Goal: Task Accomplishment & Management: Manage account settings

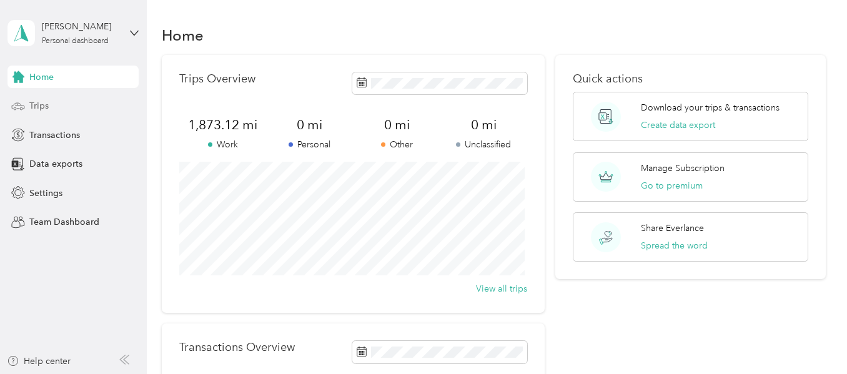
click at [50, 107] on div "Trips" at bounding box center [72, 106] width 131 height 22
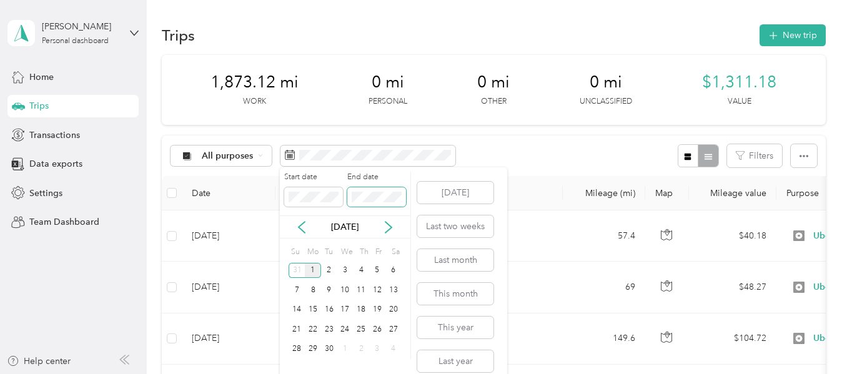
click at [160, 168] on body "[PERSON_NAME] Personal dashboard Home Trips Transactions Data exports Settings …" at bounding box center [420, 187] width 841 height 374
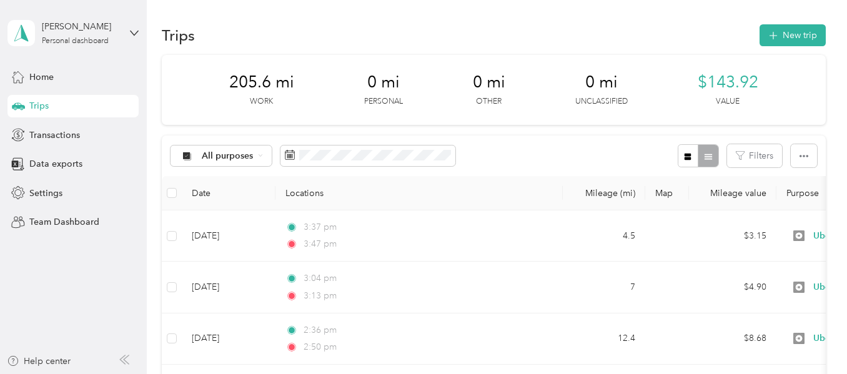
click at [548, 142] on div "All purposes Filters" at bounding box center [493, 156] width 663 height 41
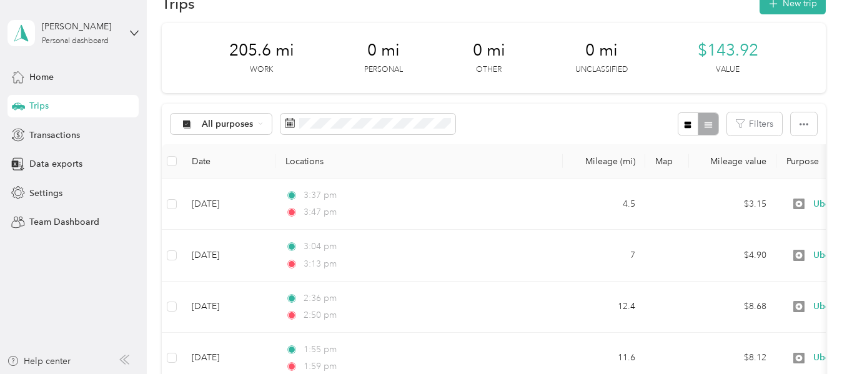
scroll to position [62, 0]
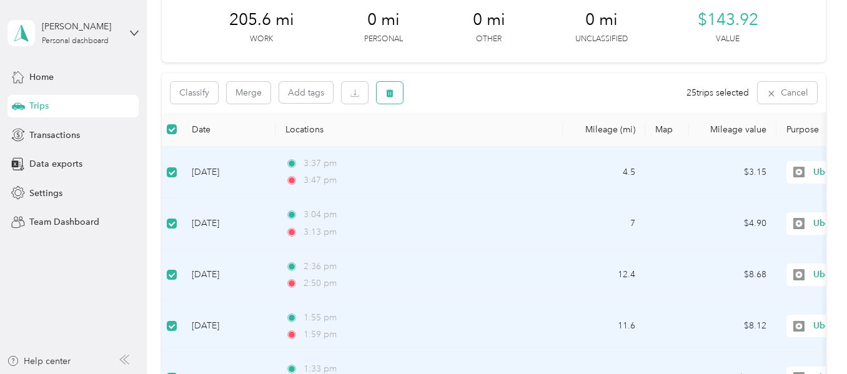
click at [386, 87] on button "button" at bounding box center [390, 93] width 26 height 22
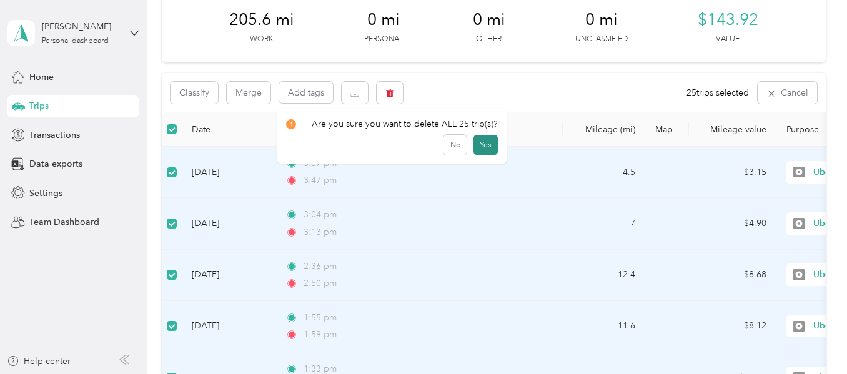
click at [489, 147] on button "Yes" at bounding box center [485, 145] width 24 height 20
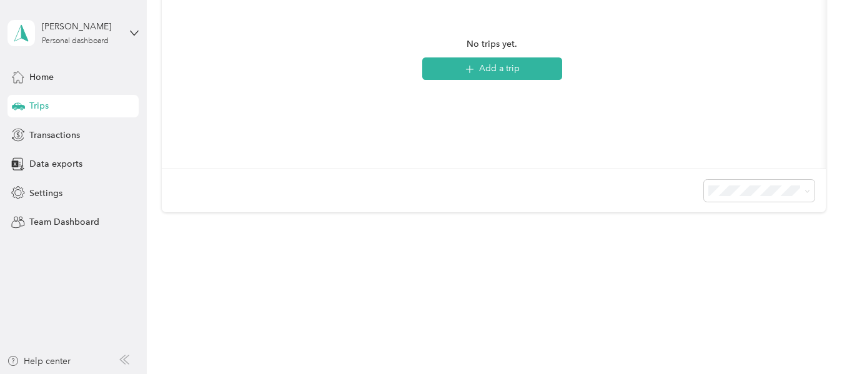
scroll to position [0, 0]
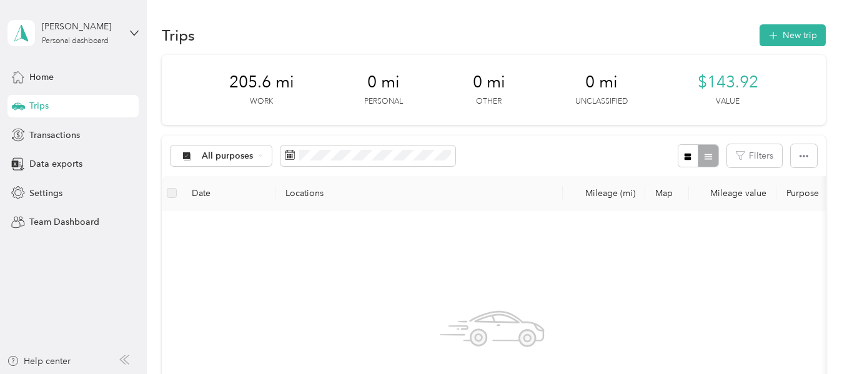
click at [257, 76] on span "205.6 mi" at bounding box center [261, 82] width 65 height 20
click at [258, 89] on span "205.6 mi" at bounding box center [261, 82] width 65 height 20
click at [258, 159] on div "All purposes" at bounding box center [220, 155] width 101 height 21
click at [212, 227] on ol "All purposes Unclassified Work Personal Uber Other Charity Medical Moving Commu…" at bounding box center [221, 252] width 100 height 175
click at [219, 159] on span "All purposes" at bounding box center [228, 156] width 52 height 9
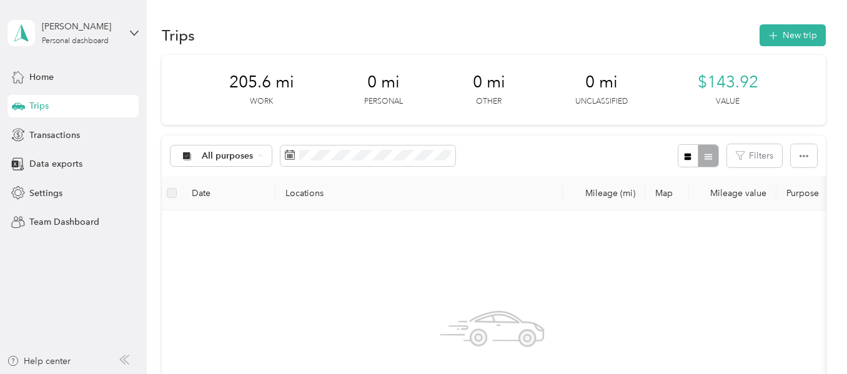
click at [214, 218] on span "Work" at bounding box center [232, 221] width 61 height 13
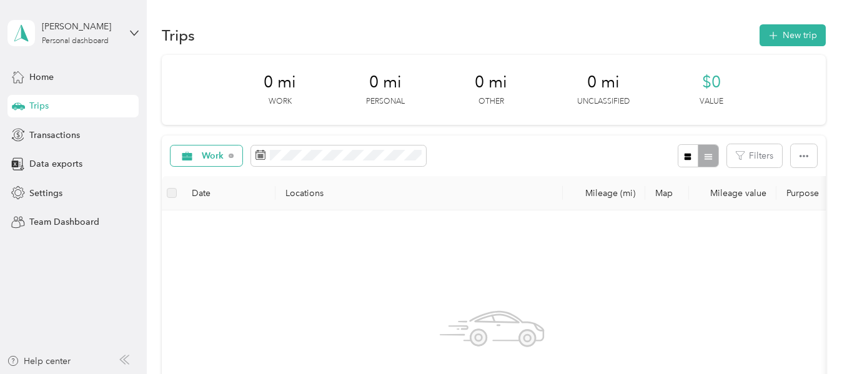
click at [230, 163] on div "Work" at bounding box center [206, 155] width 72 height 21
click at [213, 266] on span "Uber" at bounding box center [227, 265] width 51 height 13
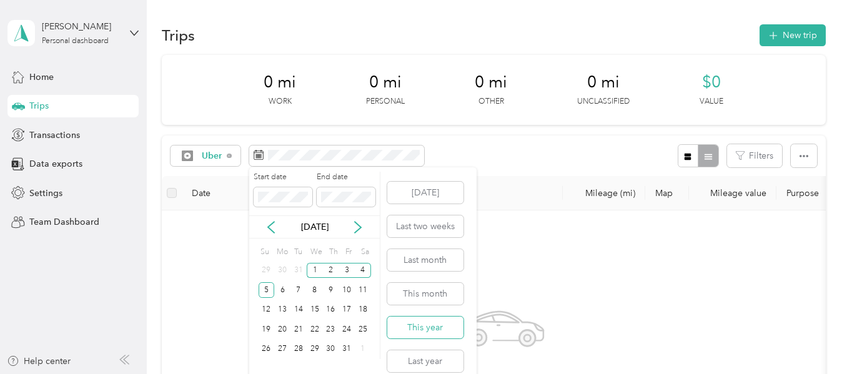
click at [426, 328] on button "This year" at bounding box center [425, 328] width 76 height 22
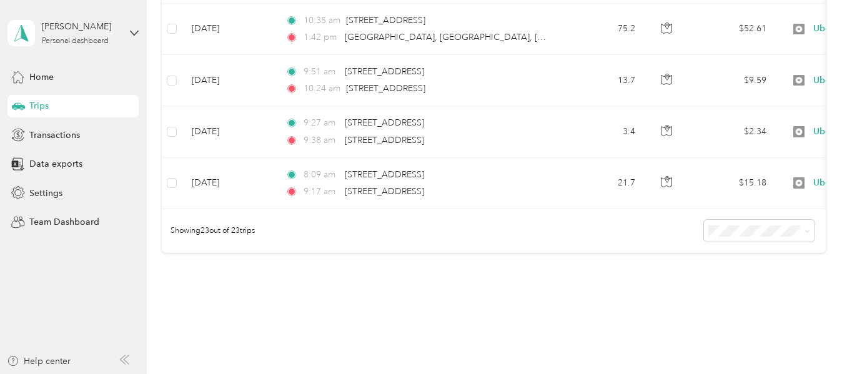
scroll to position [1243, 0]
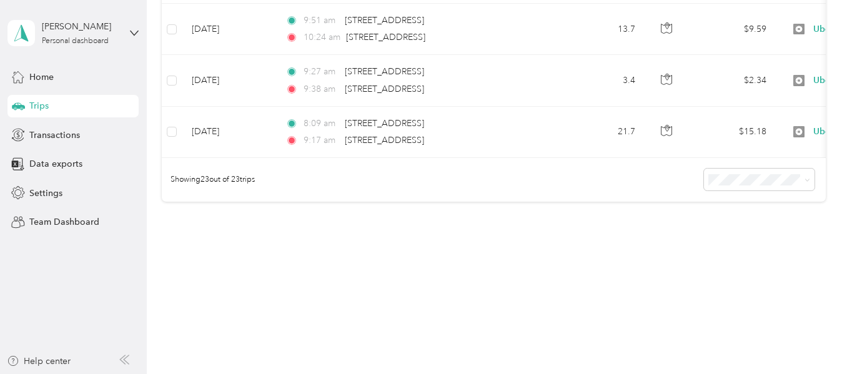
drag, startPoint x: 492, startPoint y: 350, endPoint x: 494, endPoint y: 257, distance: 93.1
click at [492, 347] on div "Trips New trip 1,667.52 mi Work 0 mi Personal 0 mi Other 0 mi Unclassified $1,1…" at bounding box center [494, 187] width 694 height 374
click at [34, 134] on span "Transactions" at bounding box center [54, 135] width 51 height 13
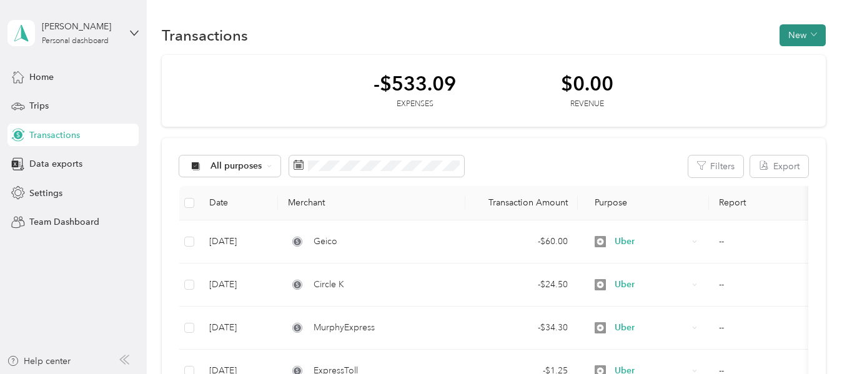
click at [790, 41] on button "New" at bounding box center [802, 35] width 46 height 22
click at [658, 79] on div "-$533.09 Expenses $0.00 Revenue" at bounding box center [493, 91] width 663 height 72
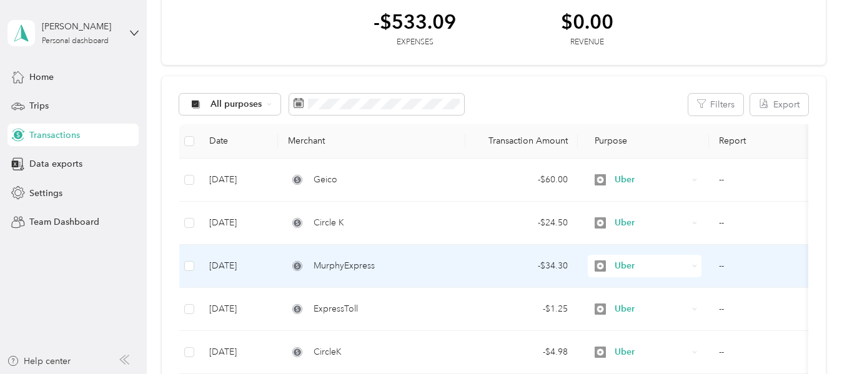
scroll to position [62, 0]
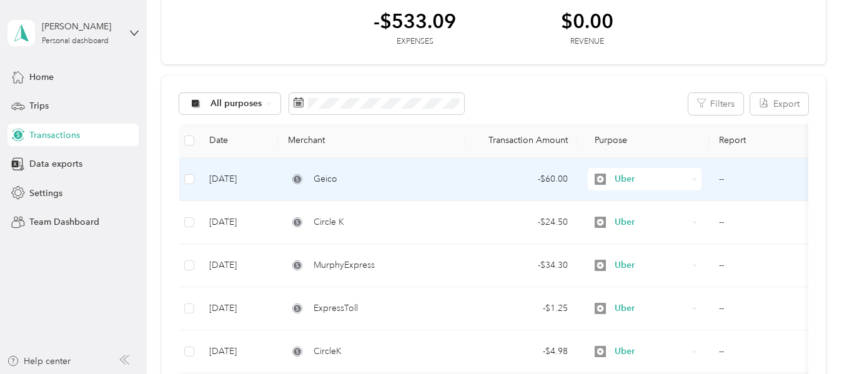
click at [322, 169] on td "Geico" at bounding box center [371, 179] width 187 height 43
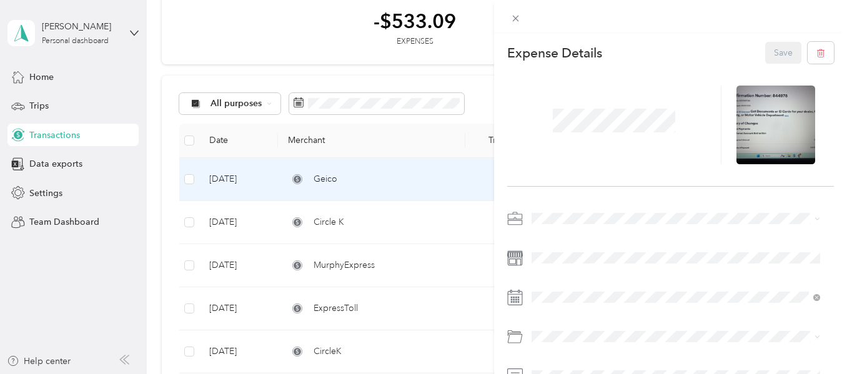
click at [282, 32] on div "This expense cannot be edited because it is either under review, approved, or p…" at bounding box center [423, 187] width 847 height 374
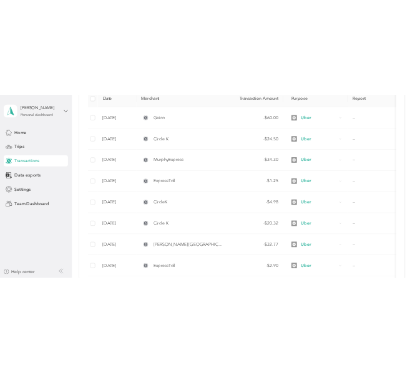
scroll to position [202, 0]
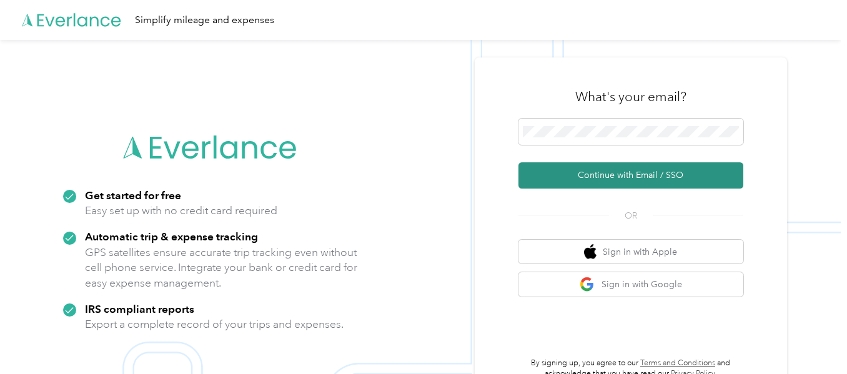
click at [623, 178] on button "Continue with Email / SSO" at bounding box center [630, 175] width 225 height 26
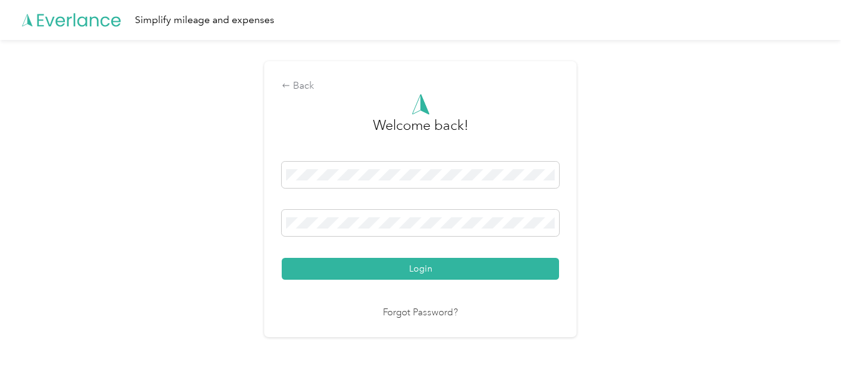
click at [386, 268] on button "Login" at bounding box center [420, 269] width 277 height 22
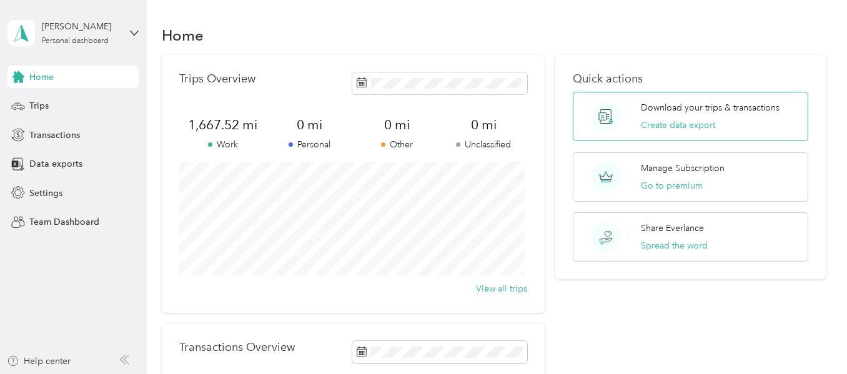
click at [651, 113] on p "Download your trips & transactions" at bounding box center [710, 107] width 139 height 13
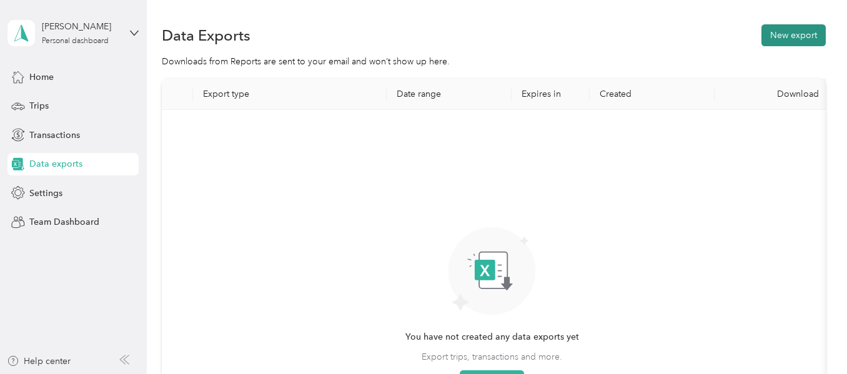
click at [765, 39] on button "New export" at bounding box center [793, 35] width 64 height 22
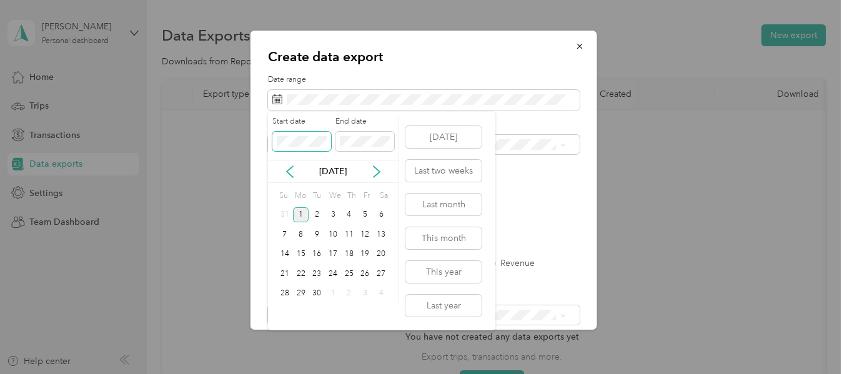
click at [239, 373] on div "Create data export Date range Purpose Advanced filters File format Excel CSV PD…" at bounding box center [420, 374] width 841 height 0
click at [189, 373] on div "Create data export Date range Purpose Advanced filters File format Excel CSV PD…" at bounding box center [420, 374] width 841 height 0
click at [490, 247] on div "Start date End date Sep 2025 Su Mo Tu We Th Fr Sa 31 1 2 3 4 5 6 7 8 9 10 11 12…" at bounding box center [381, 221] width 227 height 219
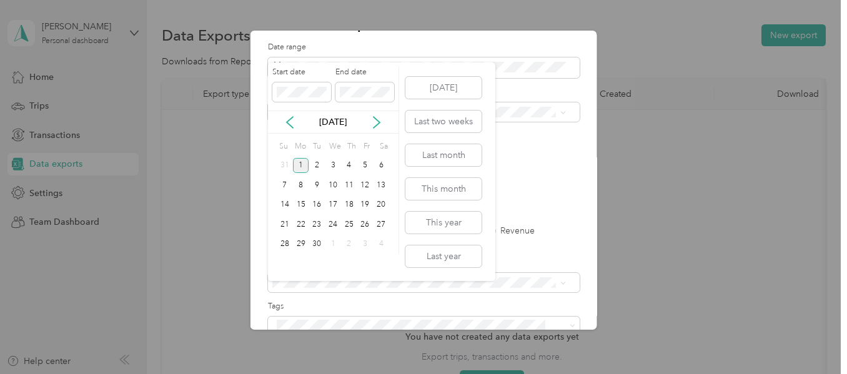
scroll to position [62, 0]
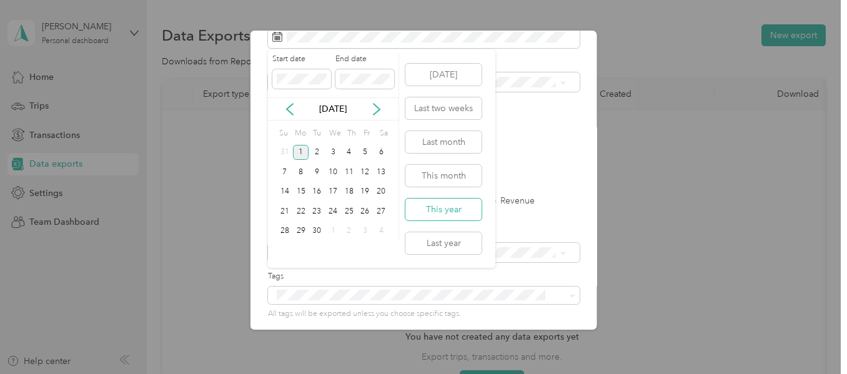
click at [445, 209] on button "This year" at bounding box center [443, 210] width 76 height 22
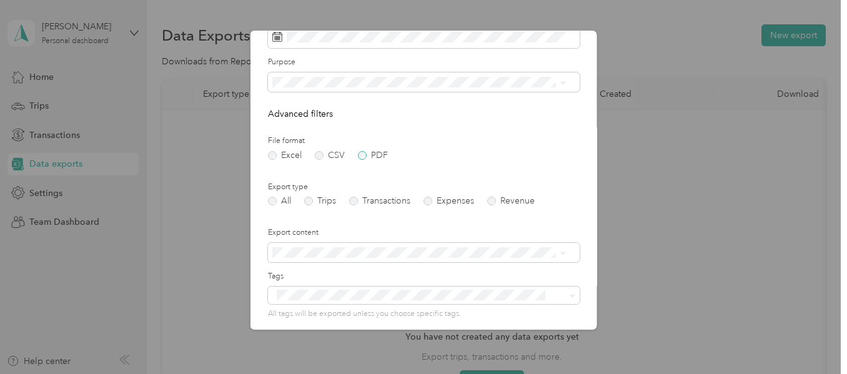
click at [361, 159] on label "PDF" at bounding box center [373, 155] width 30 height 9
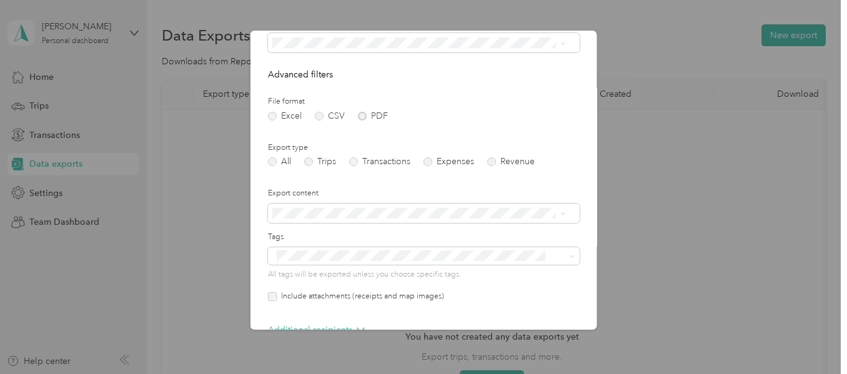
scroll to position [124, 0]
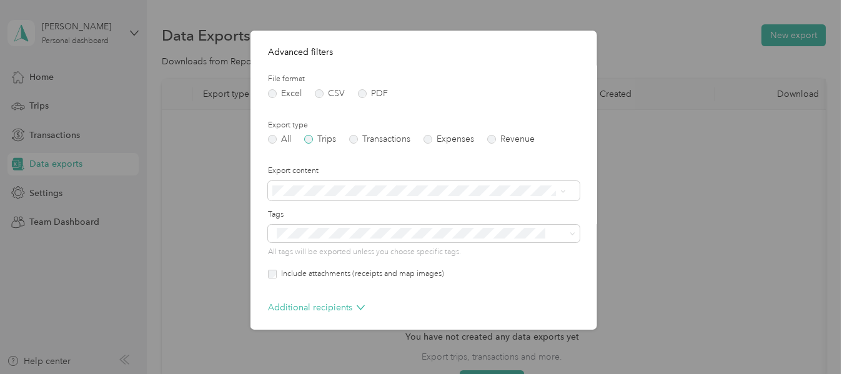
click at [313, 137] on label "Trips" at bounding box center [320, 139] width 32 height 9
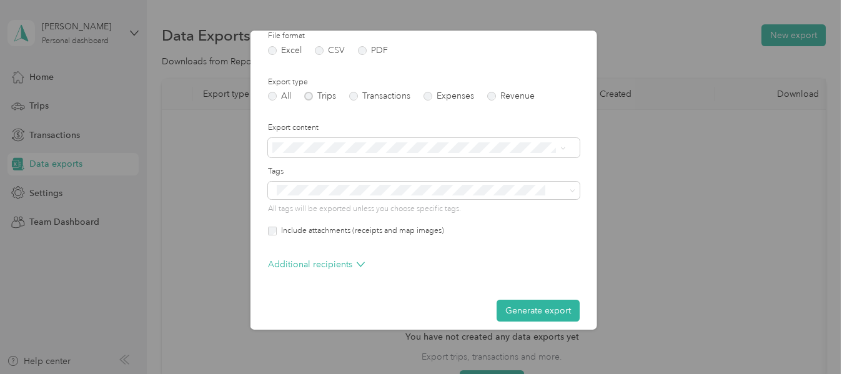
scroll to position [177, 0]
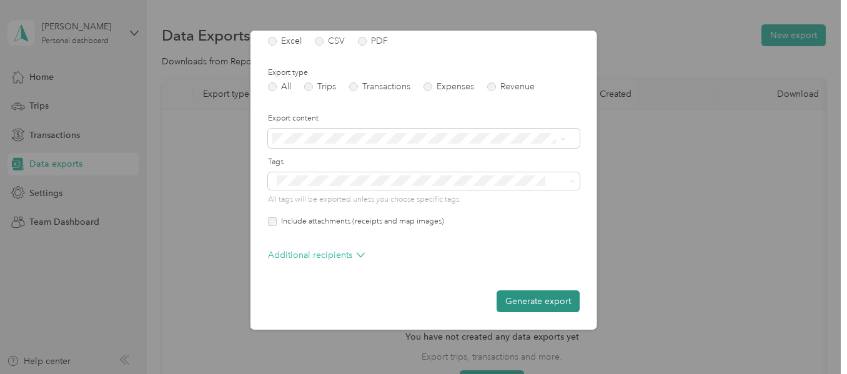
click at [511, 302] on button "Generate export" at bounding box center [537, 301] width 83 height 22
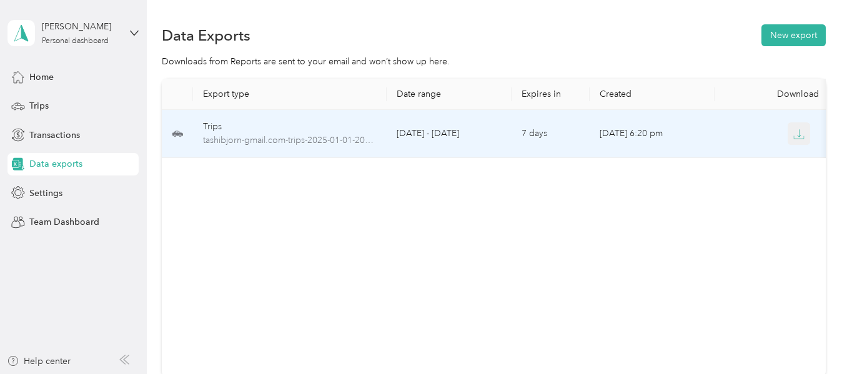
click at [796, 136] on icon "button" at bounding box center [798, 134] width 11 height 11
click at [390, 130] on td "Jan 1 - Dec 31, 2025" at bounding box center [449, 134] width 125 height 48
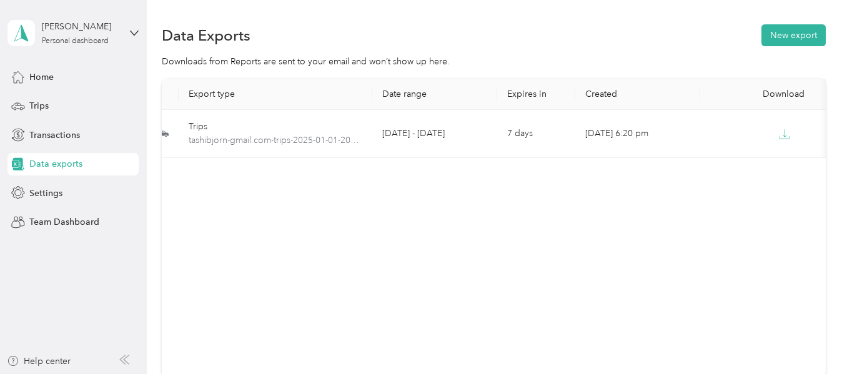
scroll to position [0, 0]
click at [43, 69] on div "Home" at bounding box center [72, 77] width 131 height 22
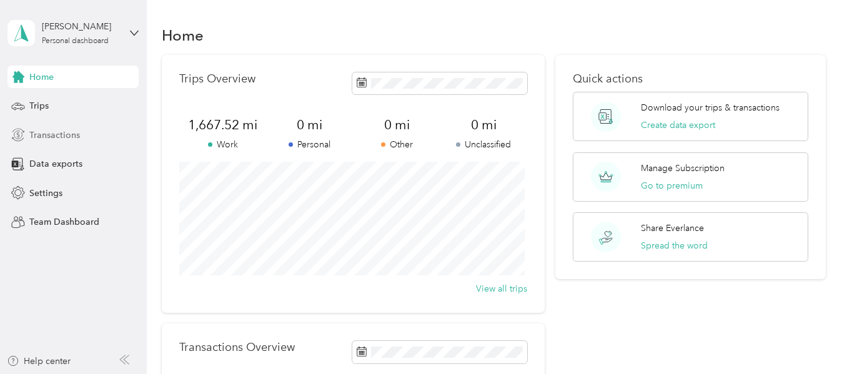
click at [44, 129] on span "Transactions" at bounding box center [54, 135] width 51 height 13
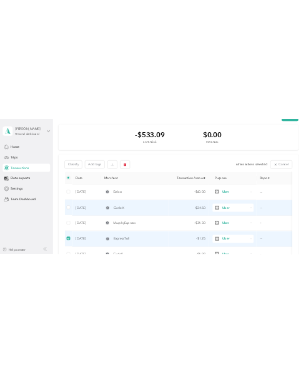
scroll to position [62, 0]
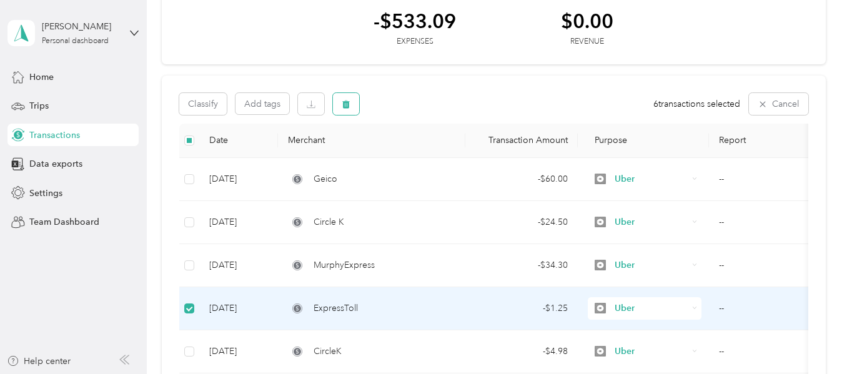
click at [347, 107] on icon "button" at bounding box center [346, 104] width 7 height 8
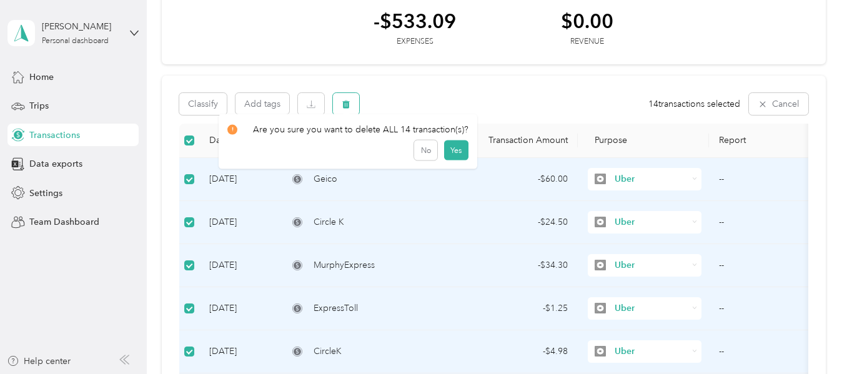
click at [344, 100] on icon "button" at bounding box center [346, 104] width 9 height 9
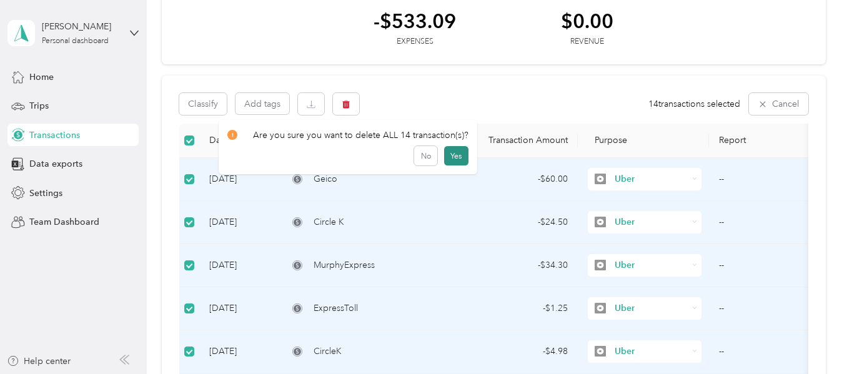
click at [447, 152] on button "Yes" at bounding box center [456, 156] width 24 height 20
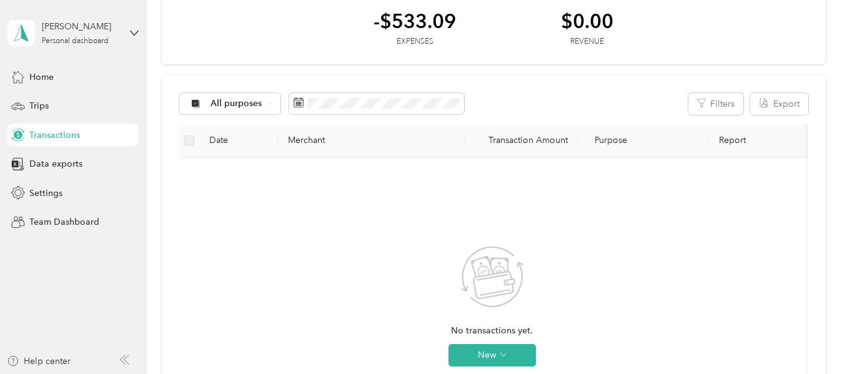
click at [254, 223] on div "No transactions yet. New" at bounding box center [491, 316] width 605 height 297
click at [224, 102] on span "All purposes" at bounding box center [236, 103] width 52 height 9
click at [453, 236] on div "No transactions yet. New" at bounding box center [491, 316] width 605 height 297
click at [482, 347] on button "New" at bounding box center [491, 355] width 87 height 22
click at [515, 315] on span "Expense" at bounding box center [510, 315] width 34 height 13
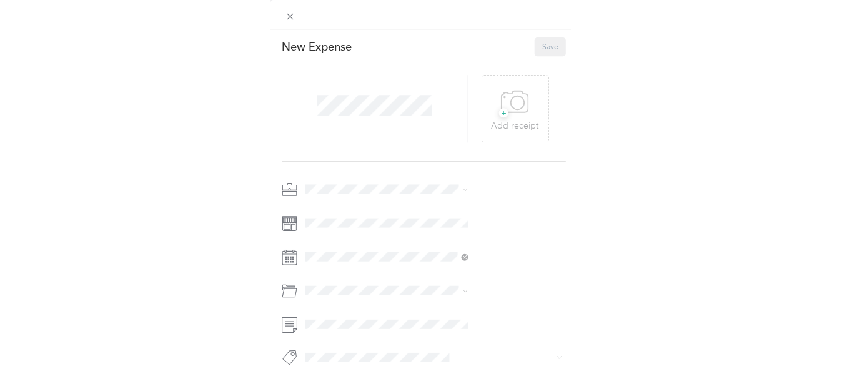
scroll to position [81, 0]
